Goal: Information Seeking & Learning: Find specific fact

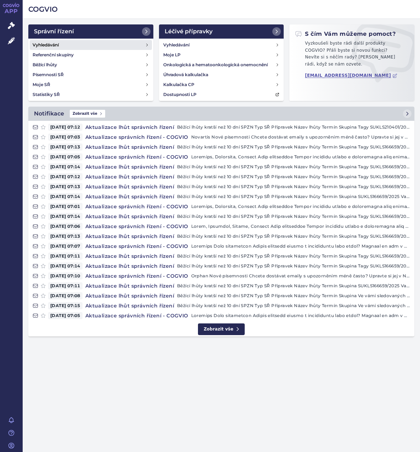
click at [79, 46] on link "Vyhledávání" at bounding box center [91, 45] width 122 height 10
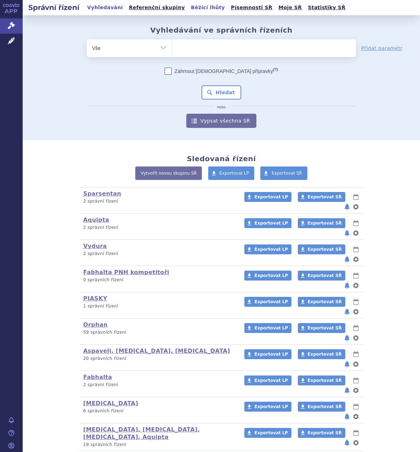
click at [189, 10] on link "Běžící lhůty" at bounding box center [208, 8] width 38 height 10
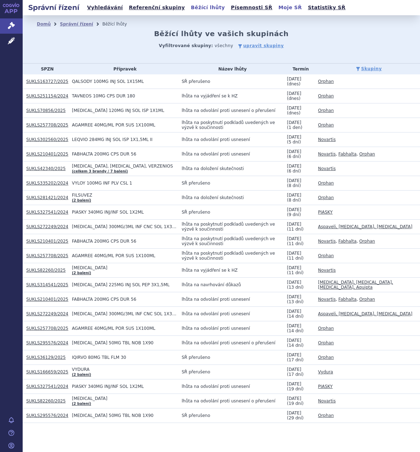
click at [276, 8] on link "Moje SŘ" at bounding box center [290, 8] width 28 height 10
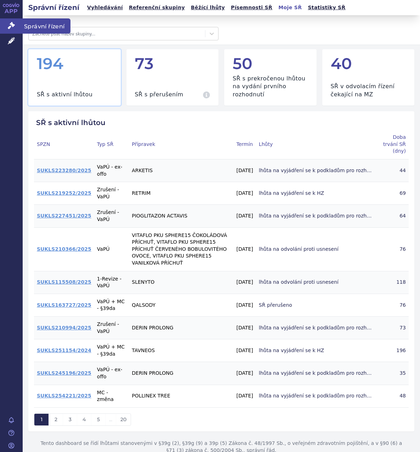
click at [13, 27] on icon at bounding box center [11, 25] width 7 height 7
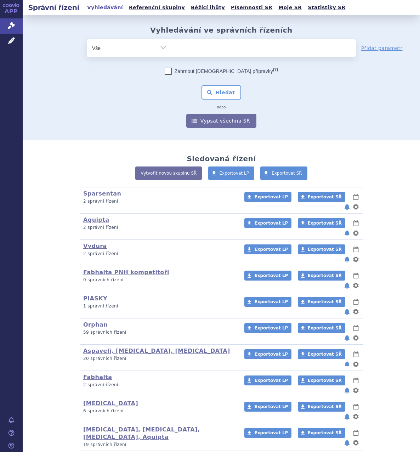
click at [11, 43] on icon at bounding box center [11, 40] width 7 height 7
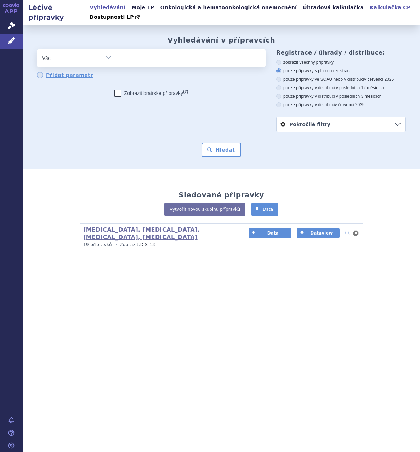
click at [368, 8] on link "Kalkulačka CP" at bounding box center [390, 8] width 45 height 10
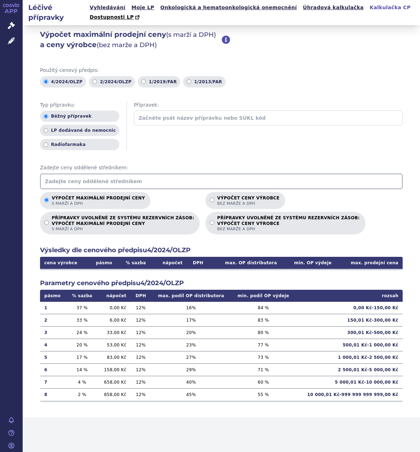
click at [185, 174] on input "text" at bounding box center [221, 182] width 363 height 16
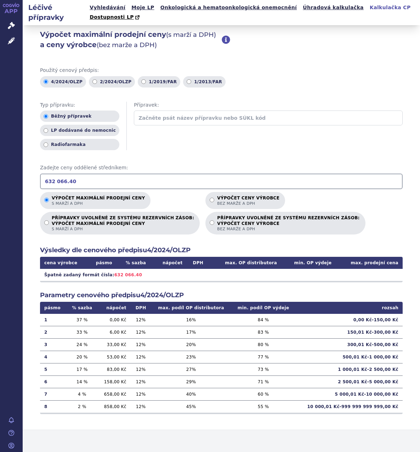
click at [54, 175] on input "632 066.40" at bounding box center [221, 182] width 363 height 16
type input "632066.40"
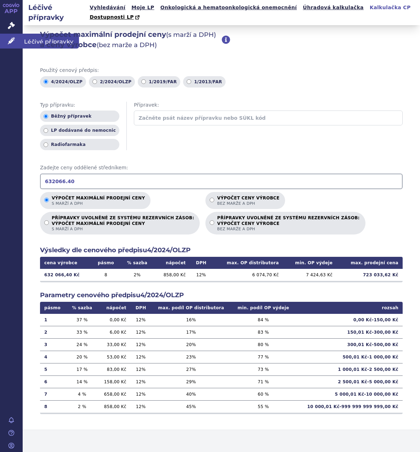
click at [13, 39] on icon at bounding box center [11, 40] width 7 height 7
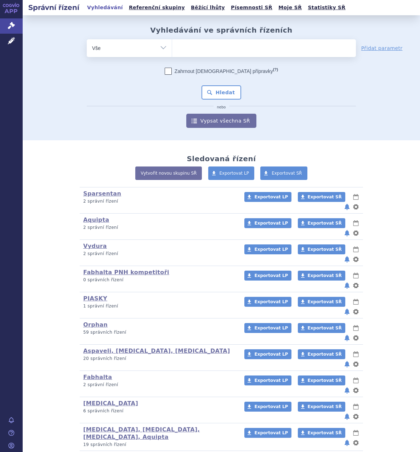
click at [233, 56] on span at bounding box center [264, 48] width 184 height 18
click at [172, 56] on select at bounding box center [172, 48] width 0 height 18
type input "le"
type input "leq"
type input "leqv"
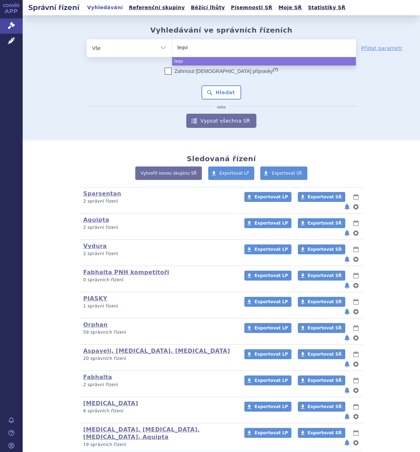
type input "leqvio"
select select "leqvio"
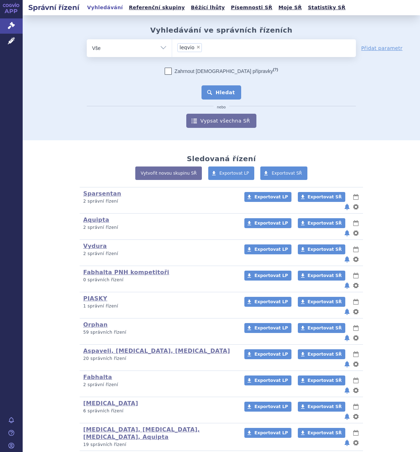
click at [227, 90] on button "Hledat" at bounding box center [222, 92] width 40 height 14
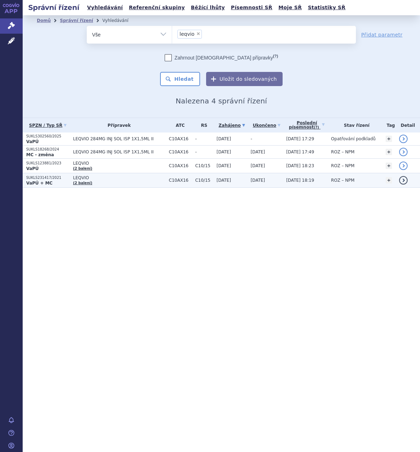
click at [119, 184] on td "LEQVIO (2 balení)" at bounding box center [117, 180] width 96 height 15
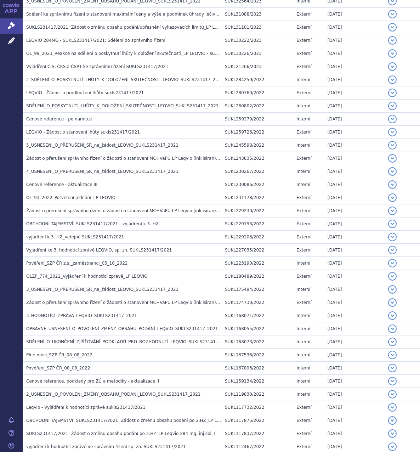
scroll to position [449, 0]
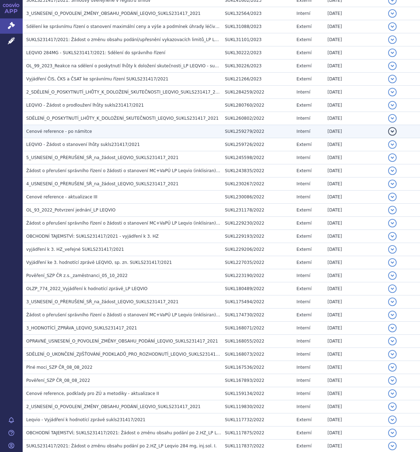
click at [77, 134] on span "Cenové reference - po námitce" at bounding box center [59, 131] width 66 height 5
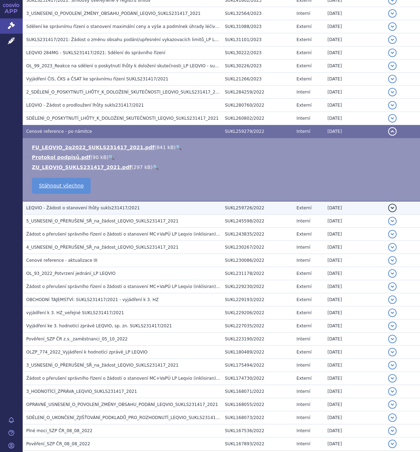
click at [118, 209] on span "LEQVIO - Žádost o stanovení lhůty sukls231417/2021" at bounding box center [83, 208] width 114 height 5
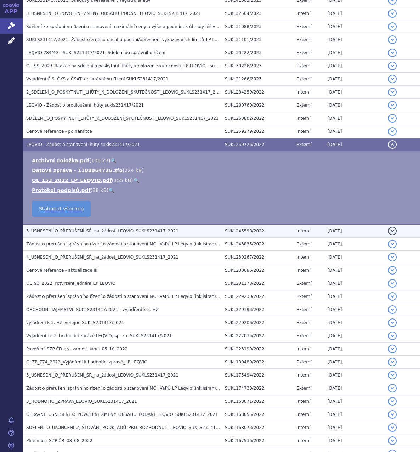
click at [118, 236] on td "5_USNESENÍ_O_PŘERUŠENÍ_SŘ_na_žádost_LEQVIO_SUKLS231417_2021" at bounding box center [122, 230] width 199 height 13
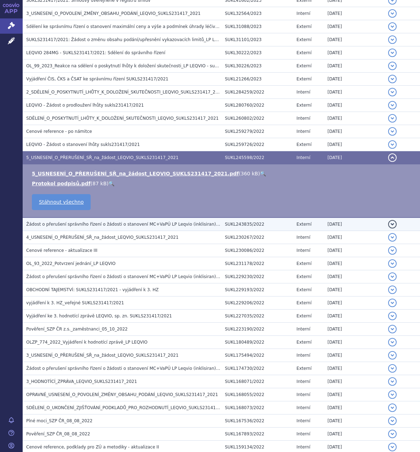
click at [118, 224] on span "Žádost o přerušení správního řízení o žádosti o stanovení MC+VaPÚ LP Leqvio (in…" at bounding box center [142, 224] width 233 height 5
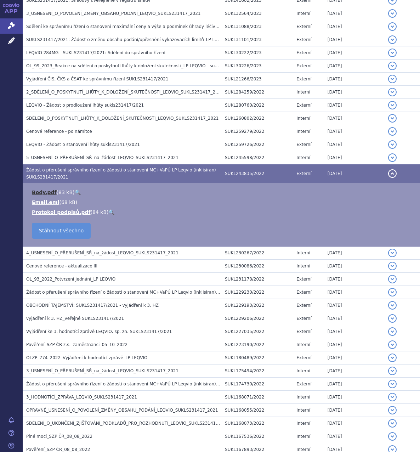
click at [50, 195] on link "Body.pdf" at bounding box center [44, 193] width 25 height 6
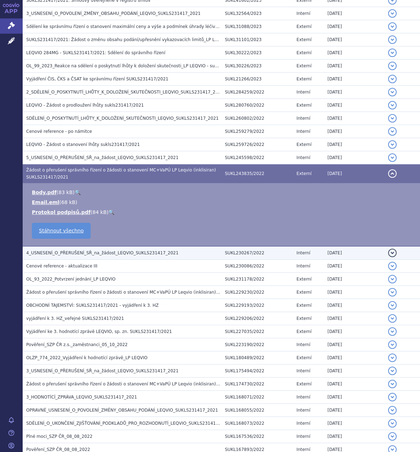
click at [85, 256] on h3 "4_USNESENÍ_O_PŘERUŠENÍ_SŘ_na_žádost_LEQVIO_SUKLS231417_2021" at bounding box center [123, 253] width 195 height 7
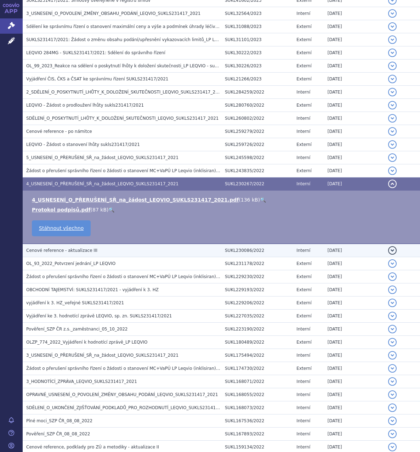
click at [84, 256] on td "Cenové reference - aktualizace III" at bounding box center [122, 250] width 199 height 13
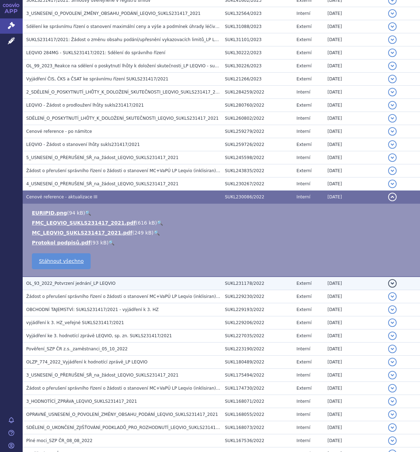
click at [87, 286] on span "OL_93_2022_Potvrzení jednání_LP LEQVIO" at bounding box center [70, 283] width 89 height 5
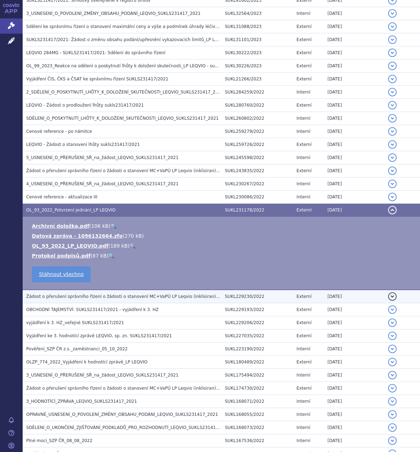
click at [90, 297] on span "Žádost o přerušení správního řízení o žádosti o stanovení MC+VaPÚ LP Leqvio (in…" at bounding box center [142, 296] width 233 height 5
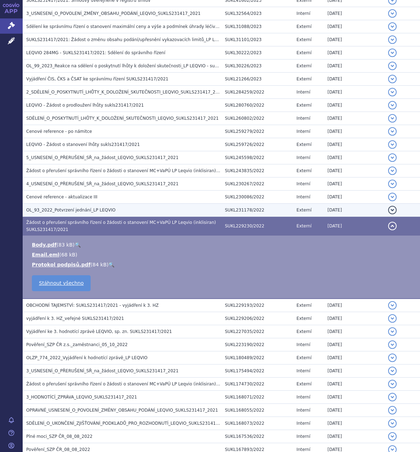
click at [99, 209] on span "OL_93_2022_Potvrzení jednání_LP LEQVIO" at bounding box center [70, 210] width 89 height 5
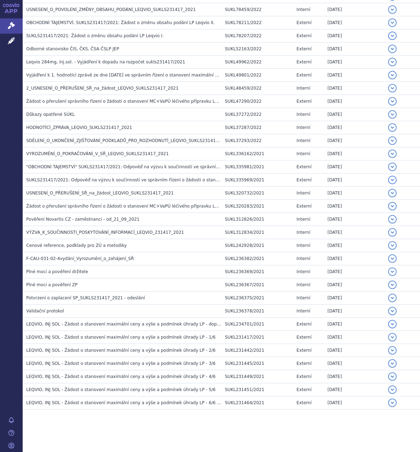
scroll to position [355, 0]
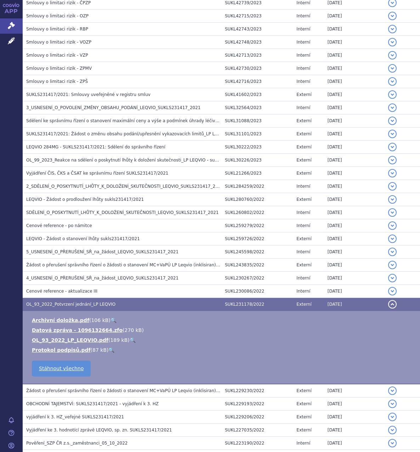
click at [130, 341] on link "🔍" at bounding box center [133, 340] width 6 height 6
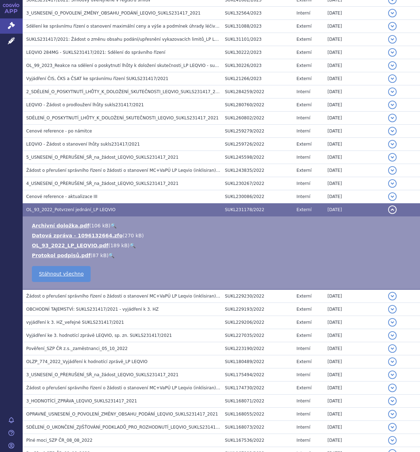
click at [87, 300] on td "Žádost o přerušení správního řízení o žádosti o stanovení MC+VaPÚ LP Leqvio (in…" at bounding box center [122, 296] width 199 height 13
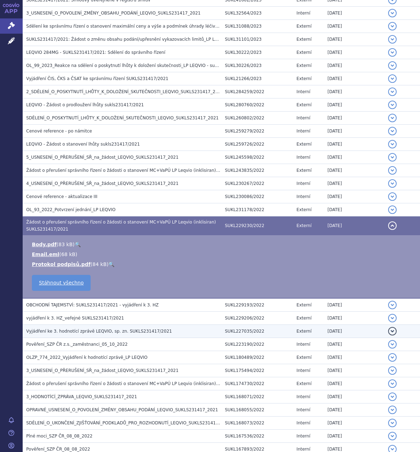
click at [111, 330] on span "Vyjádření ke 3. hodnotící zprávě LEQVIO, sp. zn. SUKLS231417/2021" at bounding box center [99, 331] width 146 height 5
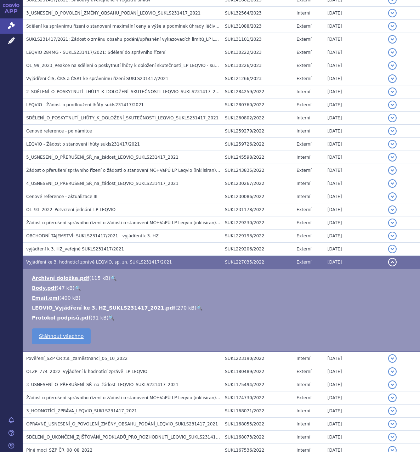
click at [197, 309] on link "🔍" at bounding box center [200, 308] width 6 height 6
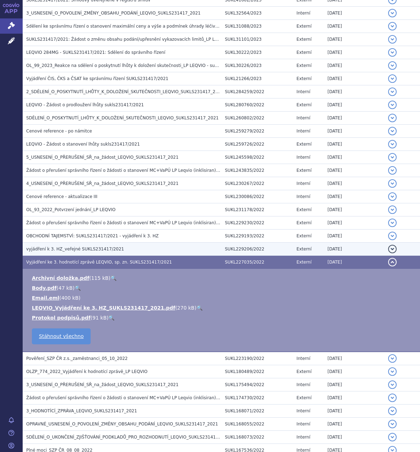
click at [108, 249] on span "vyjádření k 3. HZ_veřejné SUKLS231417/2021" at bounding box center [75, 249] width 98 height 5
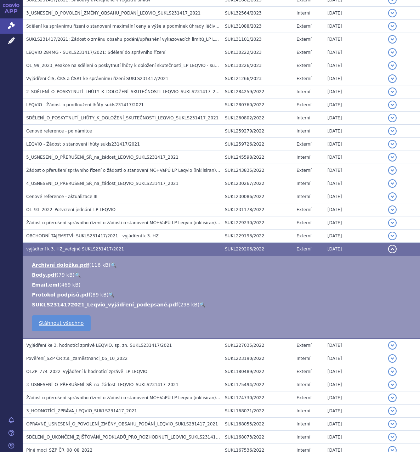
click at [181, 304] on li "SUKLS2314172021_Leqvio_vyjádření_podepsané.pdf ( 298 kB ) 🔍" at bounding box center [222, 304] width 381 height 7
click at [200, 302] on link "🔍" at bounding box center [203, 305] width 6 height 6
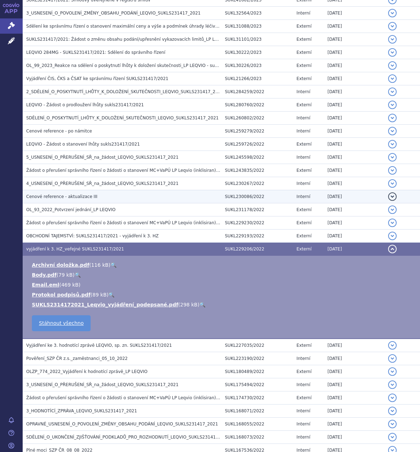
click at [99, 194] on h3 "Cenové reference - aktualizace III" at bounding box center [123, 196] width 195 height 7
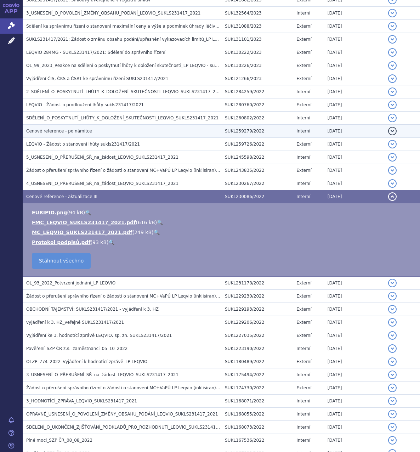
click at [119, 135] on h3 "Cenové reference - po námitce" at bounding box center [123, 131] width 195 height 7
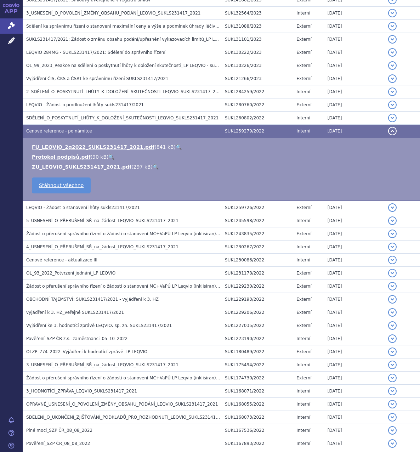
click at [153, 165] on link "🔍" at bounding box center [156, 167] width 6 height 6
